Goal: Transaction & Acquisition: Purchase product/service

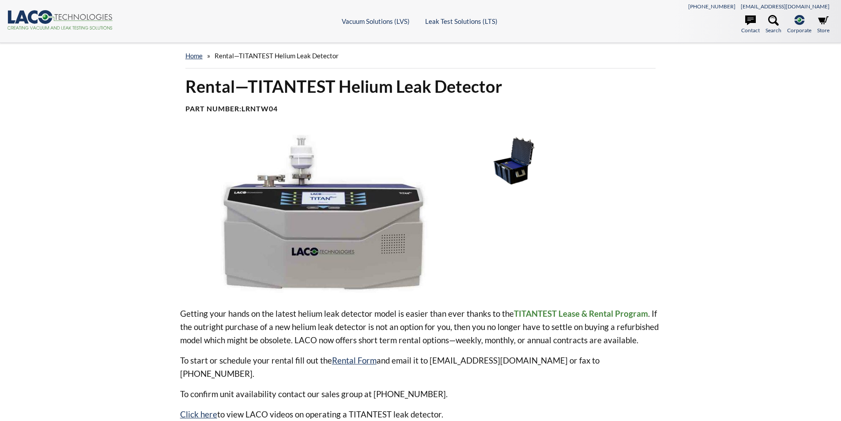
select select "언어 번역 위젯"
click at [326, 228] on img at bounding box center [321, 214] width 282 height 158
